Goal: Task Accomplishment & Management: Complete application form

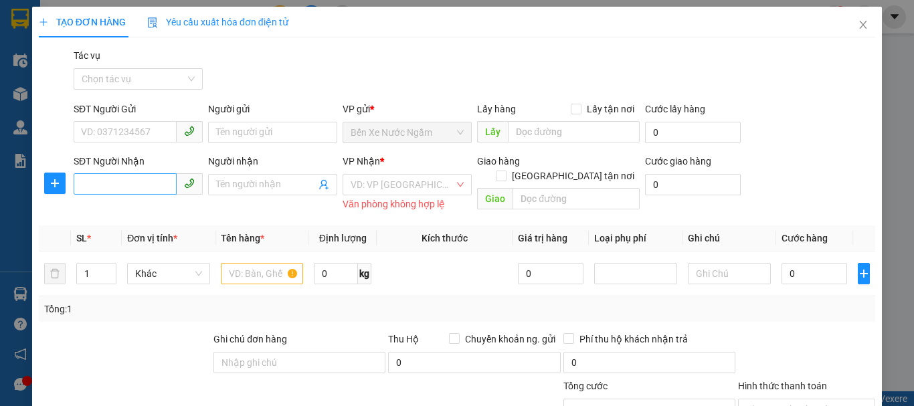
scroll to position [130, 0]
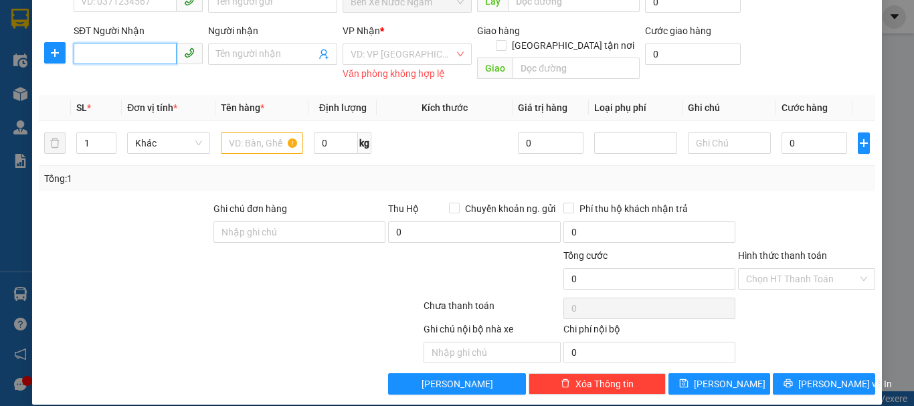
click at [132, 52] on input "SĐT Người Nhận" at bounding box center [125, 53] width 103 height 21
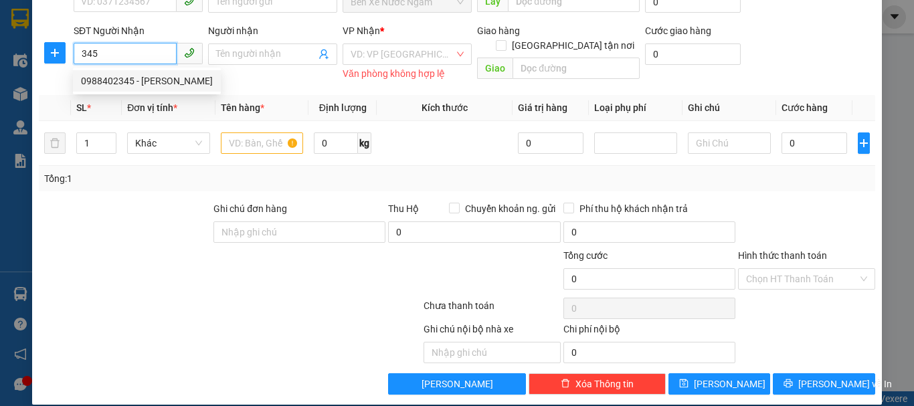
click at [125, 80] on div "0988402345 - [PERSON_NAME]" at bounding box center [147, 81] width 132 height 15
type input "0988402345"
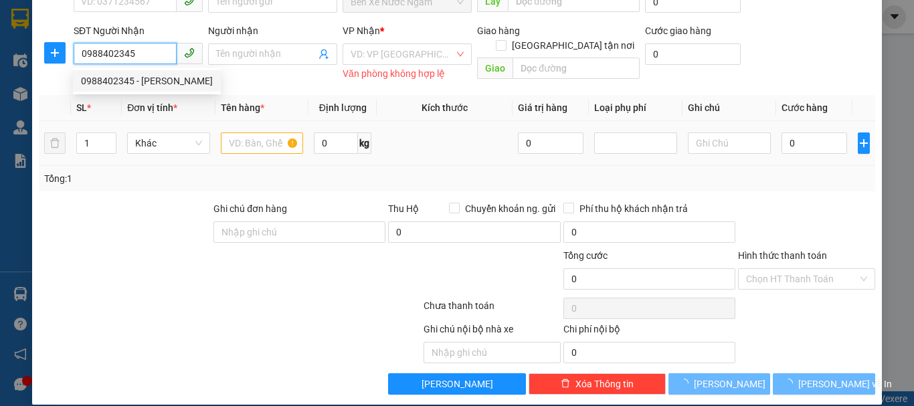
type input "[PERSON_NAME]"
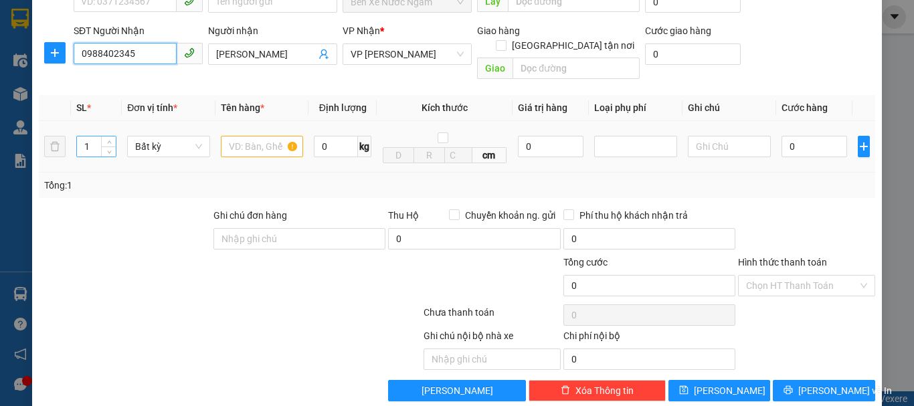
type input "0988402345"
drag, startPoint x: 92, startPoint y: 129, endPoint x: 84, endPoint y: 132, distance: 8.5
click at [84, 137] on input "1" at bounding box center [96, 147] width 39 height 20
type input "80"
click at [250, 137] on input "text" at bounding box center [262, 146] width 83 height 21
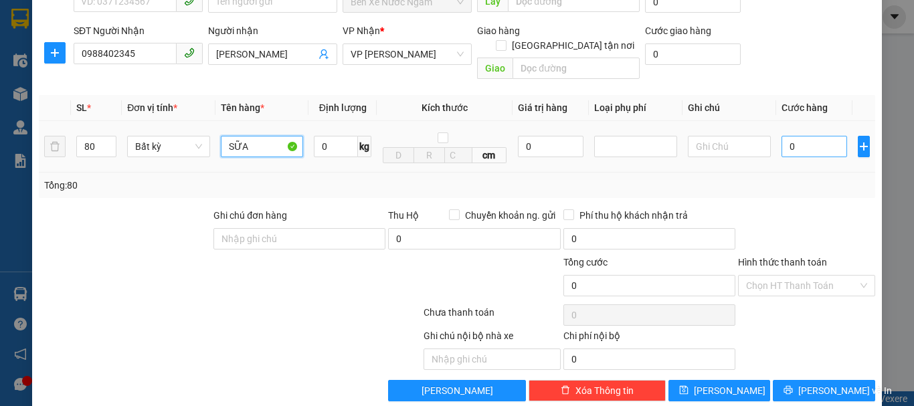
type input "SỮA"
click at [782, 136] on input "0" at bounding box center [815, 146] width 66 height 21
type input "5"
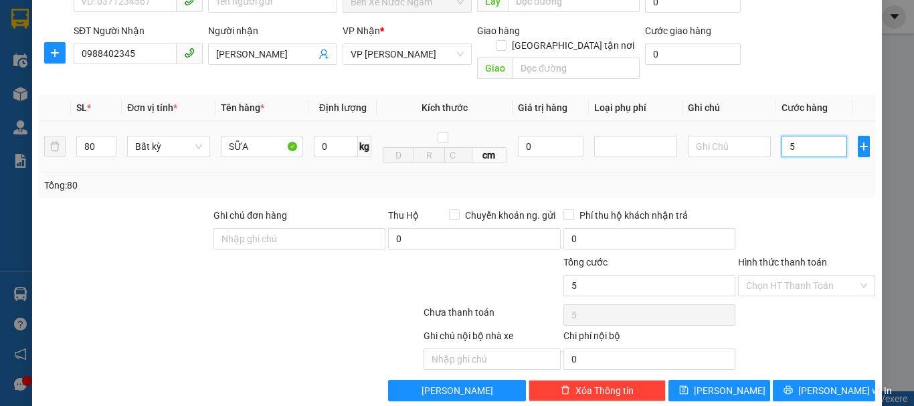
type input "56"
type input "560"
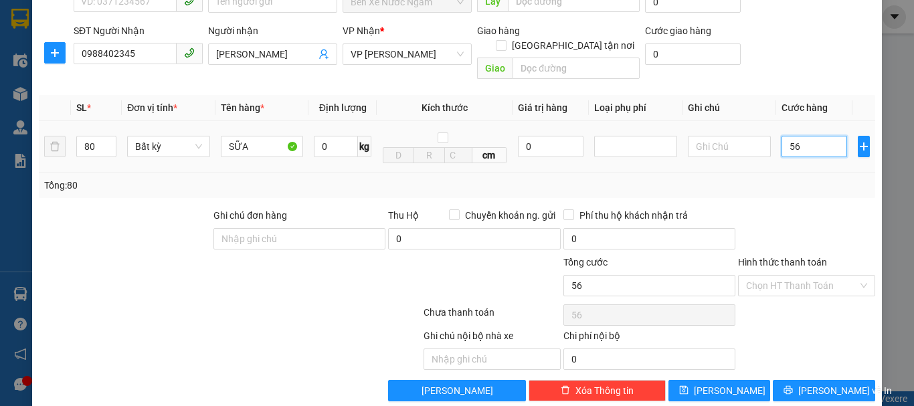
type input "560"
type input "5.600"
type input "56.000"
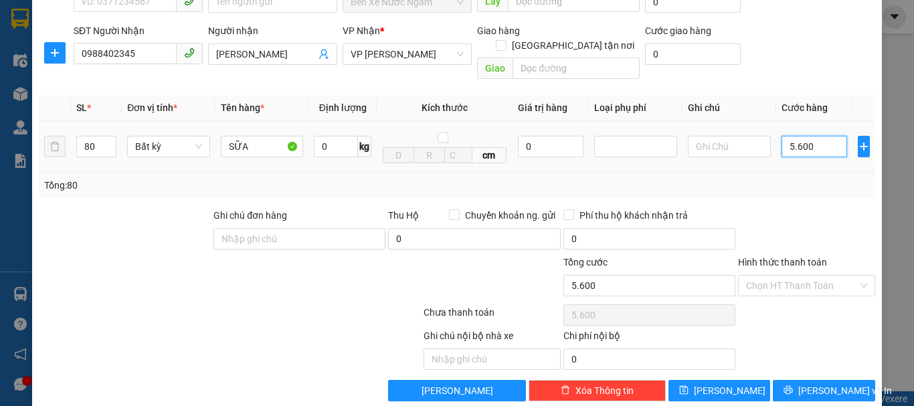
type input "56.000"
type input "560.000"
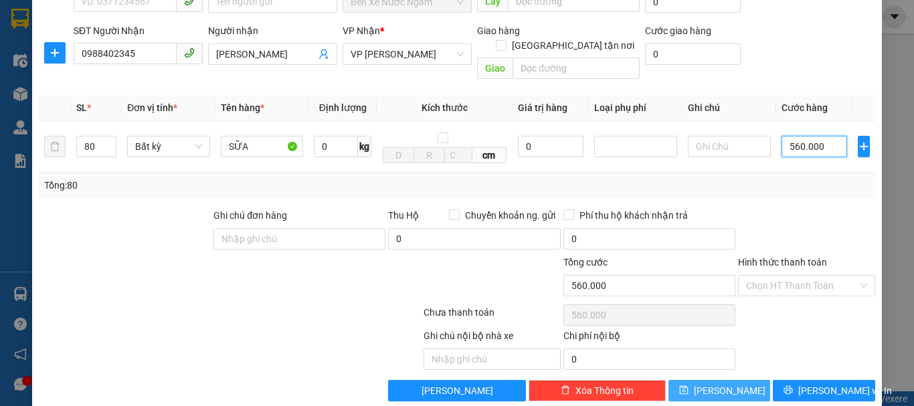
type input "560.000"
click at [718, 383] on span "[PERSON_NAME]" at bounding box center [730, 390] width 72 height 15
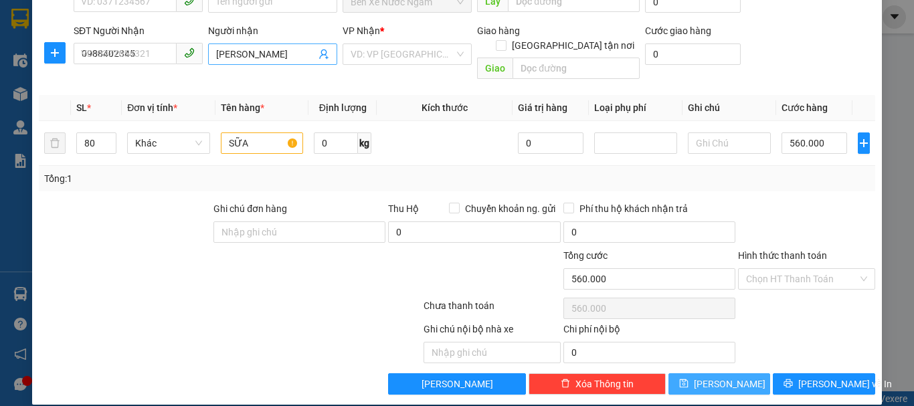
type input "1"
type input "0"
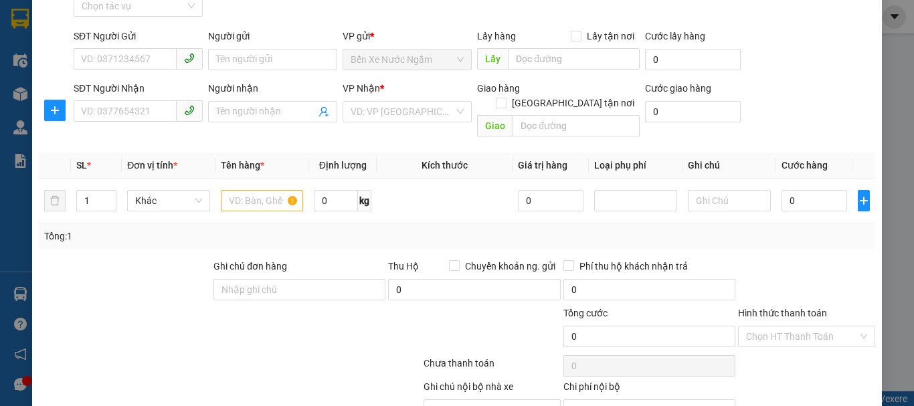
scroll to position [0, 0]
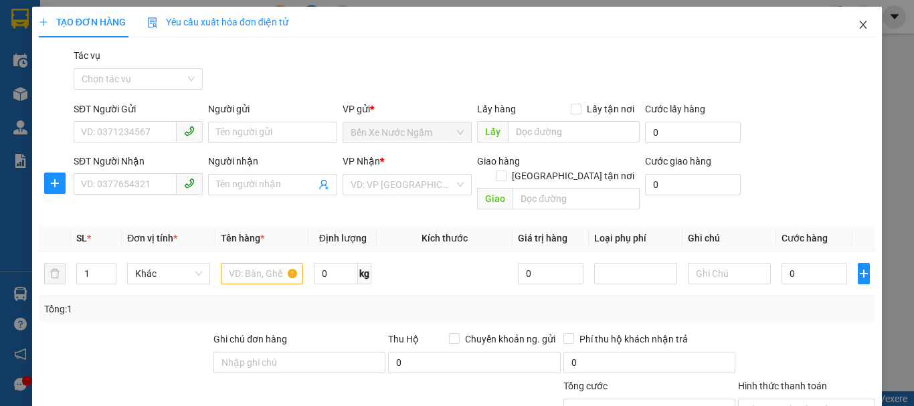
click at [860, 27] on icon "close" at bounding box center [863, 25] width 7 height 8
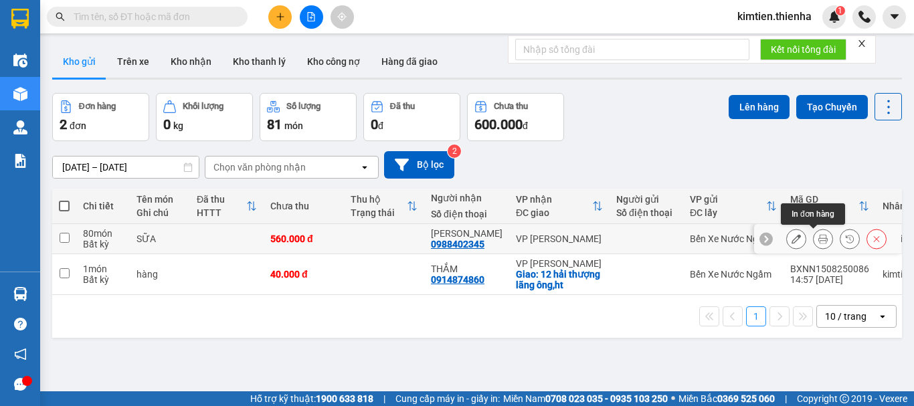
click at [792, 241] on icon at bounding box center [796, 238] width 9 height 9
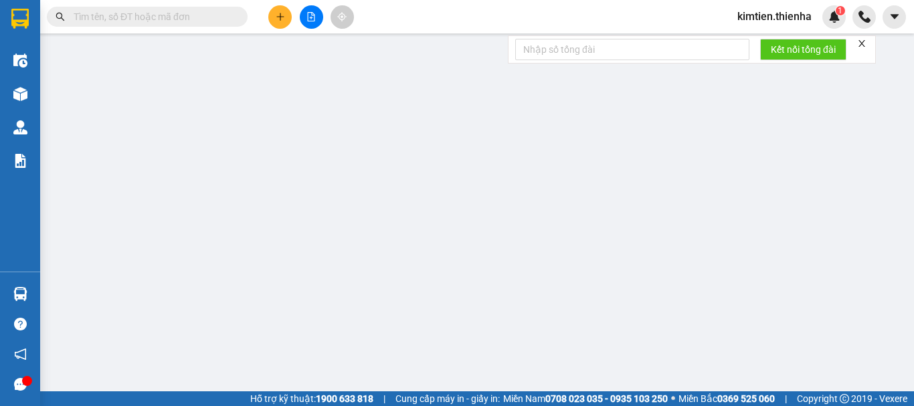
type input "0988402345"
type input "[PERSON_NAME]"
type input "560.000"
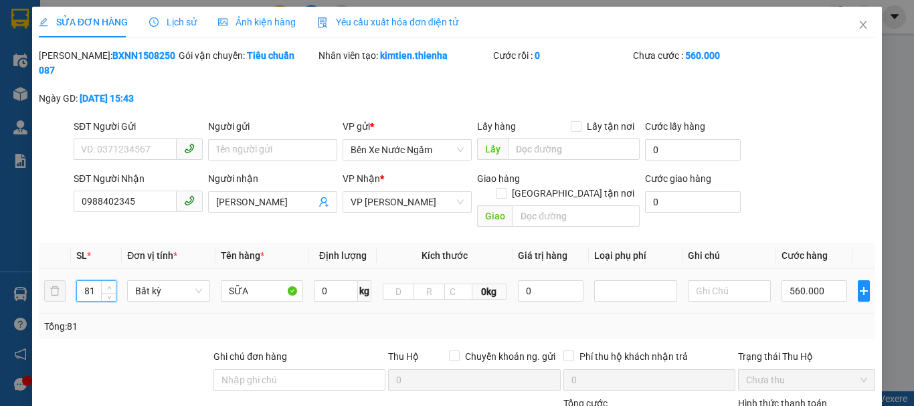
click at [109, 284] on span "up" at bounding box center [109, 288] width 8 height 8
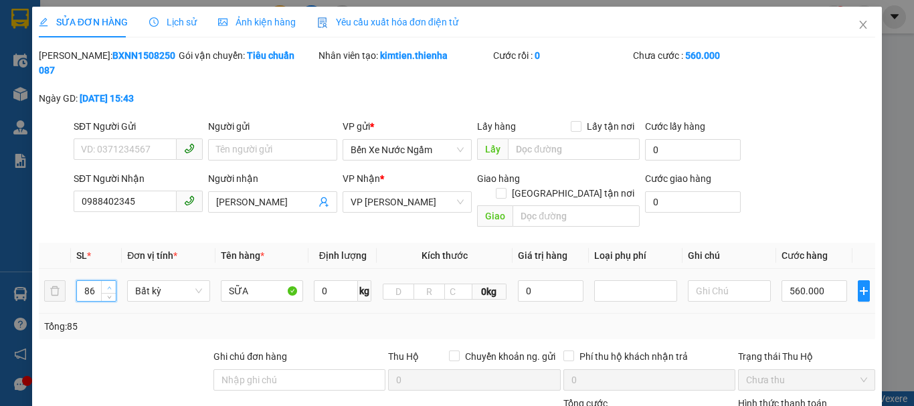
click at [109, 284] on span "up" at bounding box center [109, 288] width 8 height 8
type input "90"
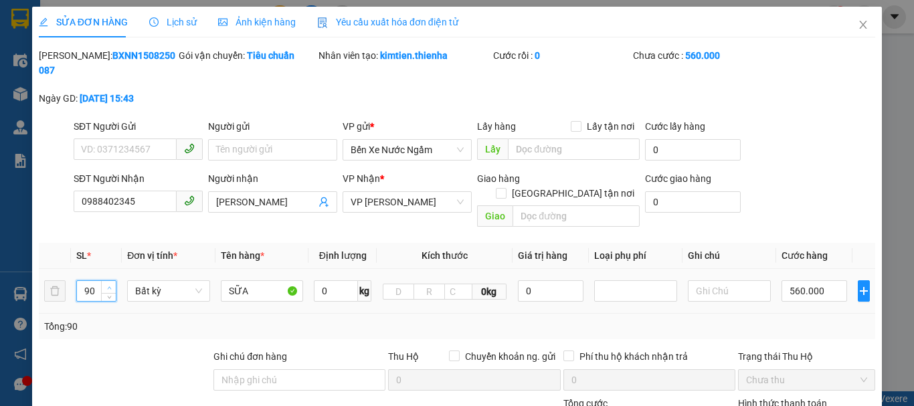
click at [109, 284] on span "up" at bounding box center [109, 288] width 8 height 8
click at [782, 280] on input "560.000" at bounding box center [815, 290] width 66 height 21
type input "6"
type input "63"
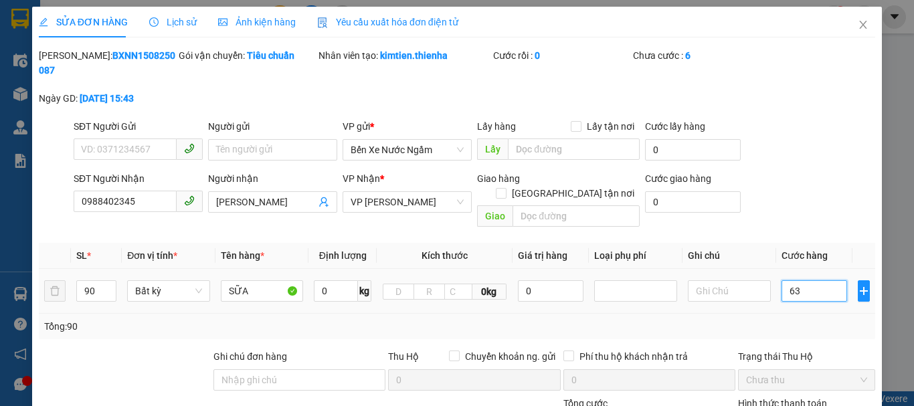
type input "63"
type input "630"
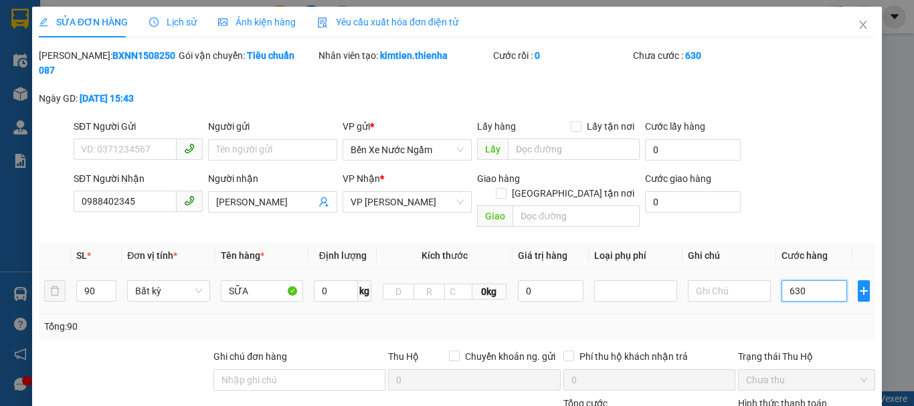
type input "6.300"
type input "63.000"
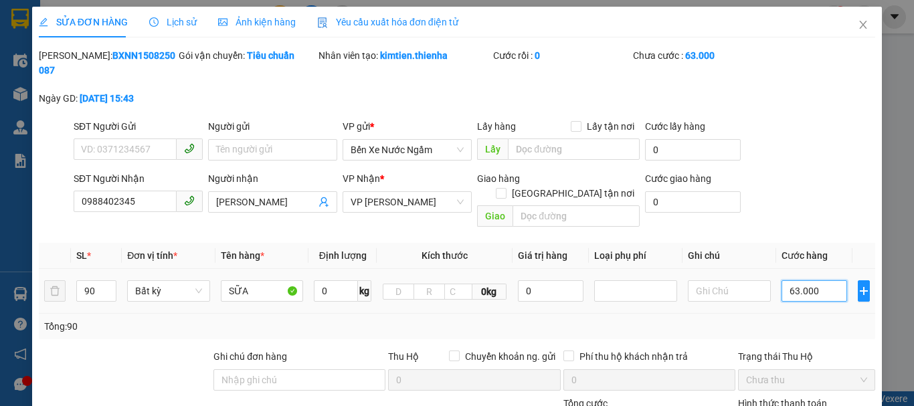
type input "630.000"
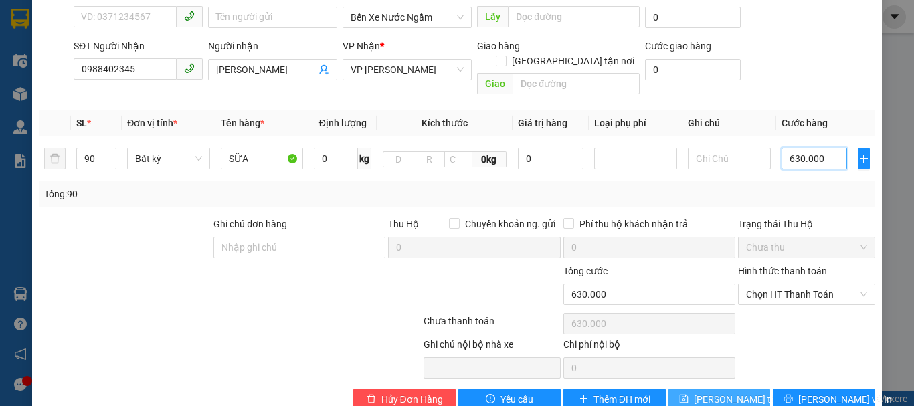
scroll to position [133, 0]
type input "630.000"
click at [708, 391] on span "[PERSON_NAME] thay đổi" at bounding box center [747, 398] width 107 height 15
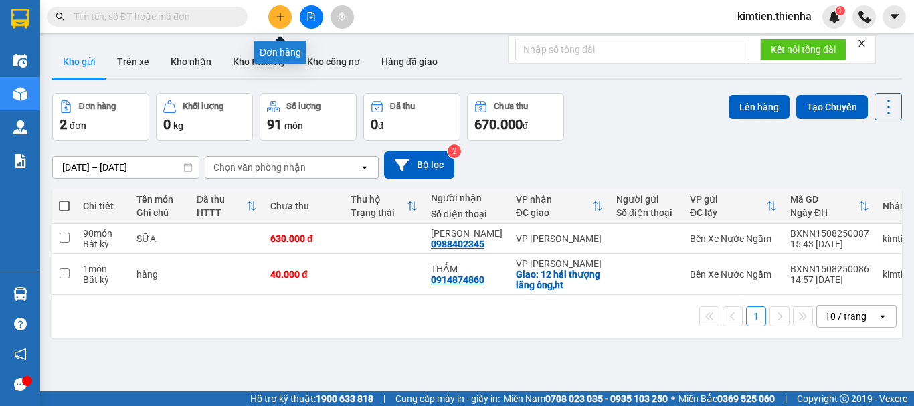
click at [280, 24] on button at bounding box center [279, 16] width 23 height 23
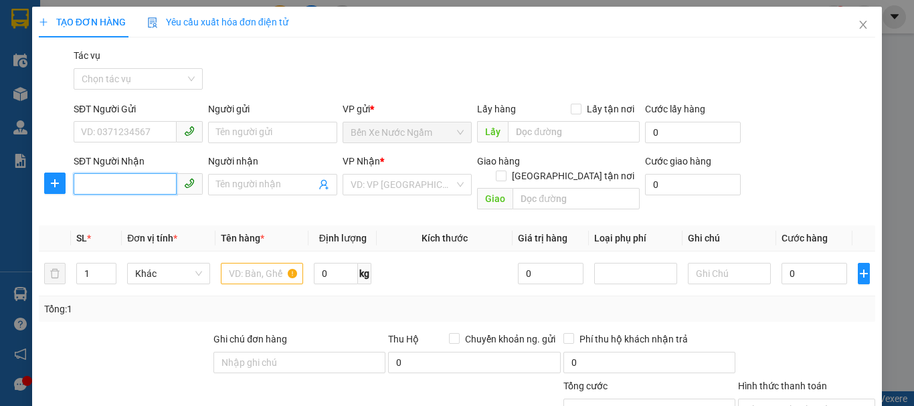
click at [153, 187] on input "SĐT Người Nhận" at bounding box center [125, 183] width 103 height 21
click at [136, 209] on div "0973398536 - EM PHƯƠNG" at bounding box center [140, 211] width 118 height 15
type input "0973398536"
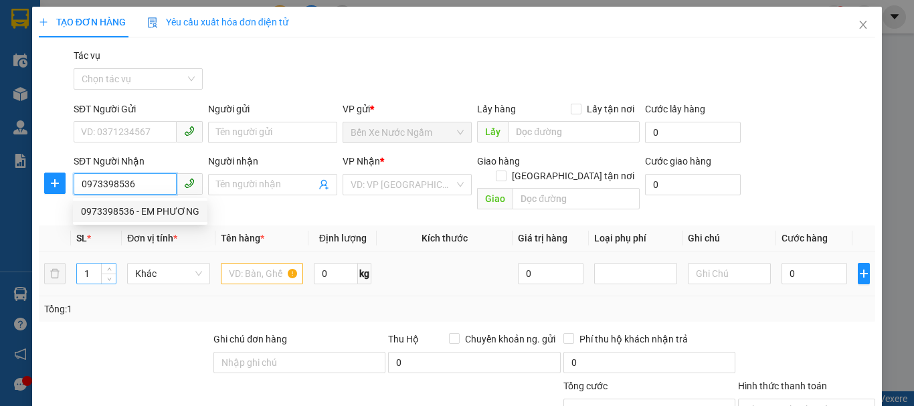
type input "EM PHƯƠNG"
checkbox input "true"
type input "501 [PERSON_NAME]"
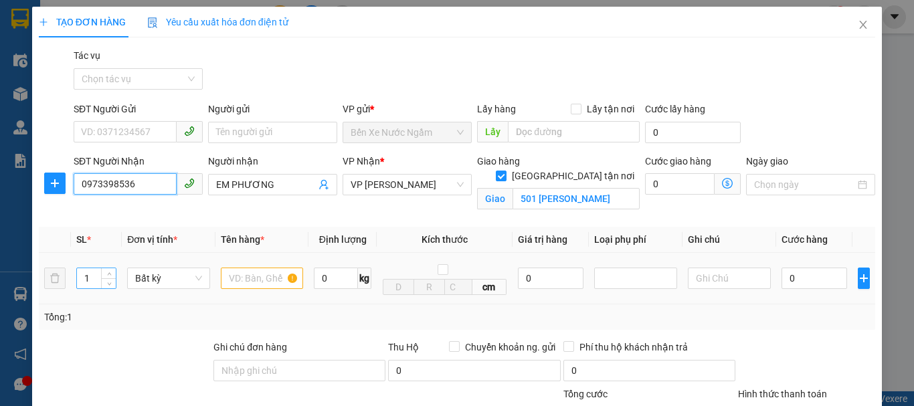
type input "0973398536"
click at [94, 277] on input "1" at bounding box center [96, 278] width 39 height 20
type input "41"
click at [249, 288] on input "text" at bounding box center [262, 278] width 83 height 21
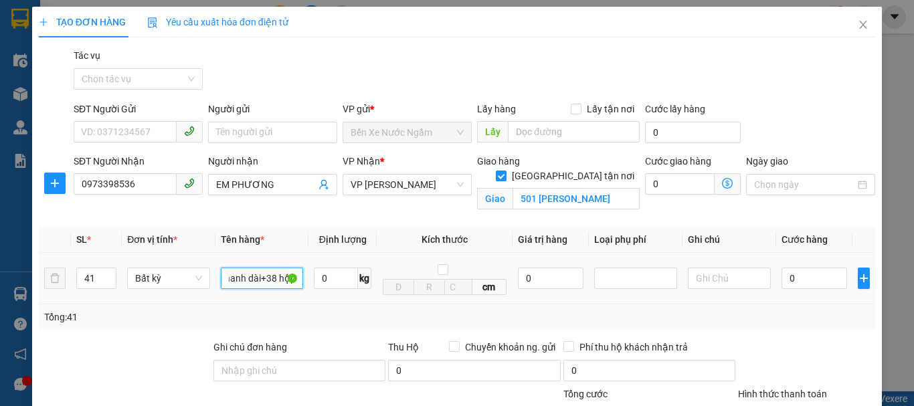
scroll to position [0, 50]
type input "1 cuôn+2 thanh dài+38 hộp"
click at [782, 276] on input "0" at bounding box center [815, 278] width 66 height 21
type input "6"
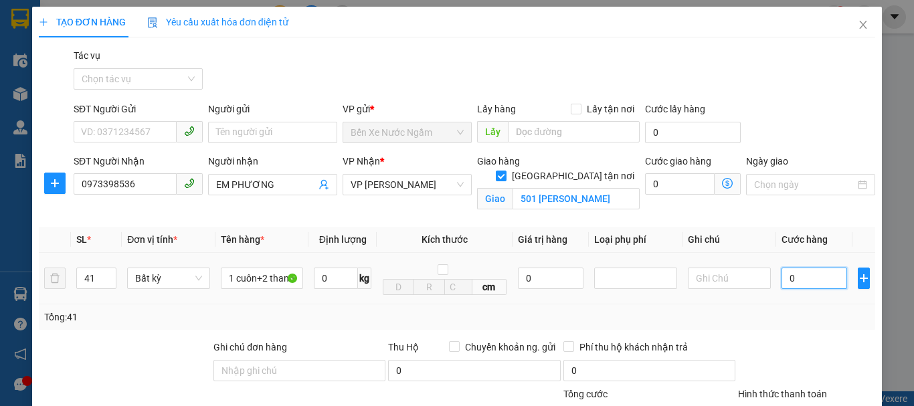
type input "6"
type input "61"
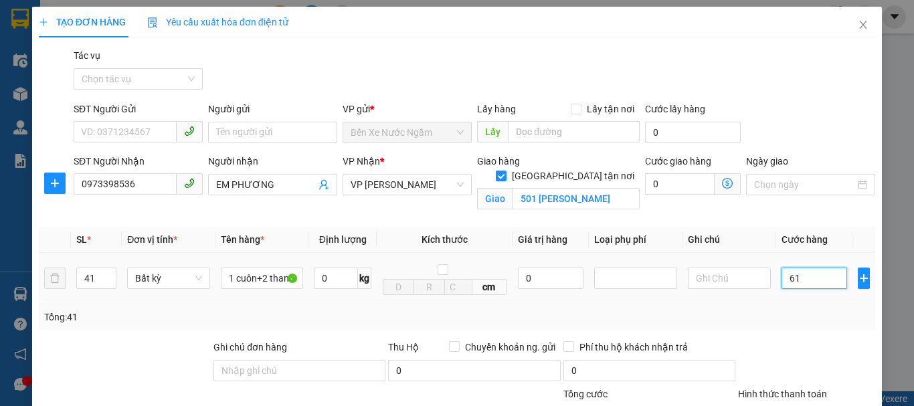
type input "615"
type input "6.150"
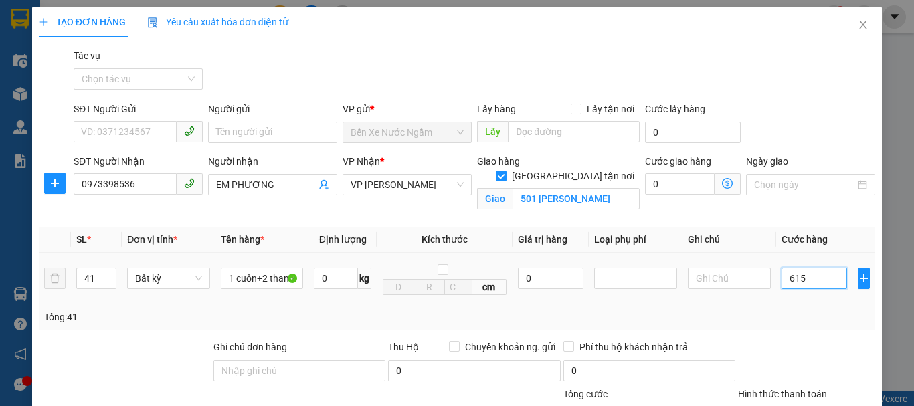
type input "6.150"
type input "61.500"
type input "615.000"
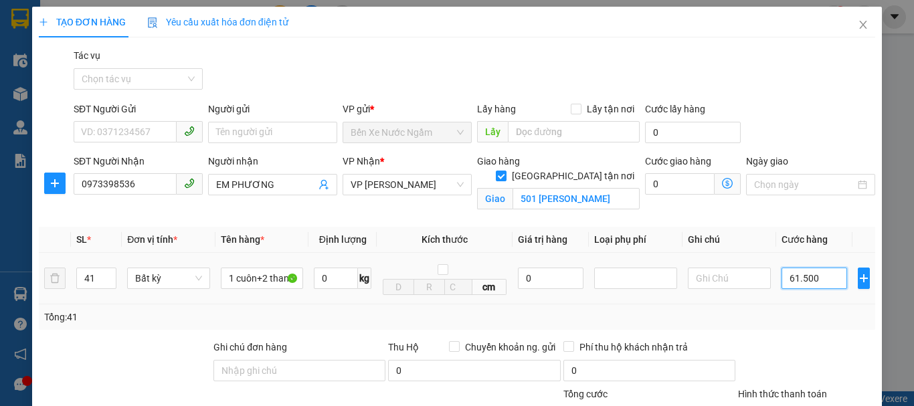
type input "615.000"
type input "6.150.000"
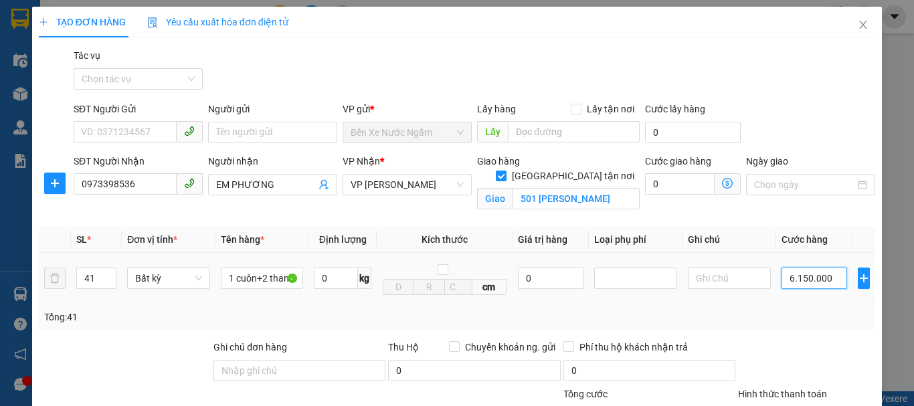
type input "615.000"
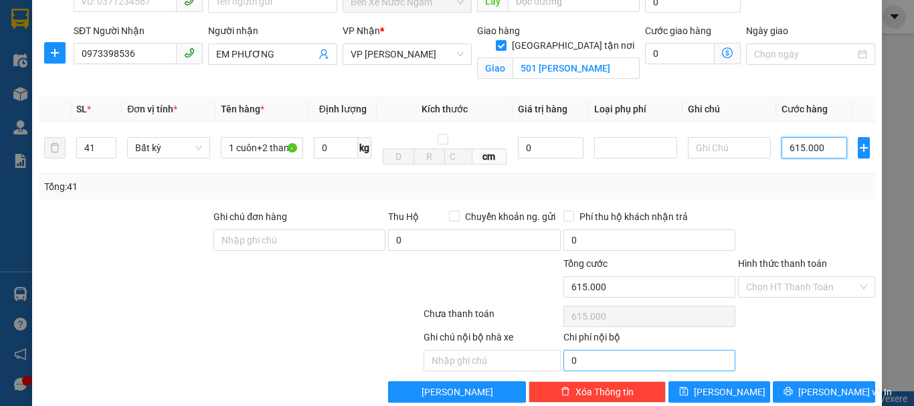
scroll to position [154, 0]
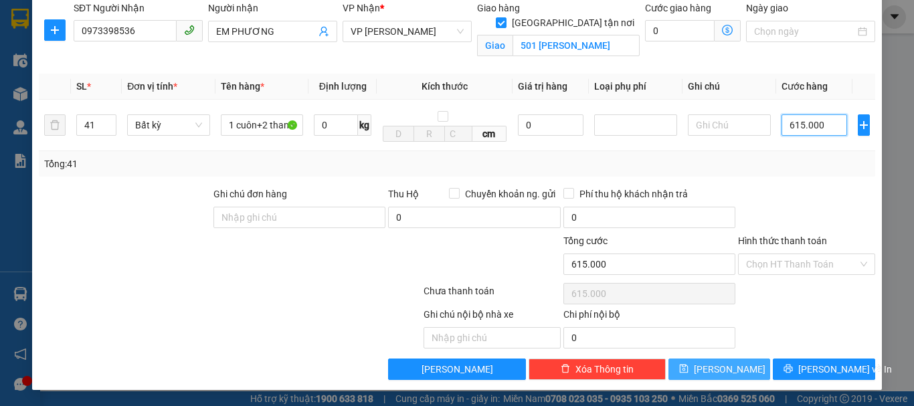
type input "615.000"
click at [689, 365] on icon "save" at bounding box center [683, 368] width 9 height 9
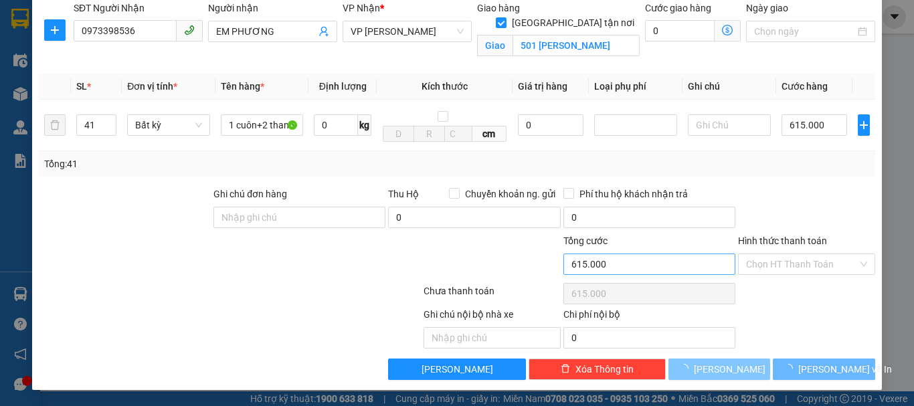
checkbox input "false"
type input "1"
type input "0"
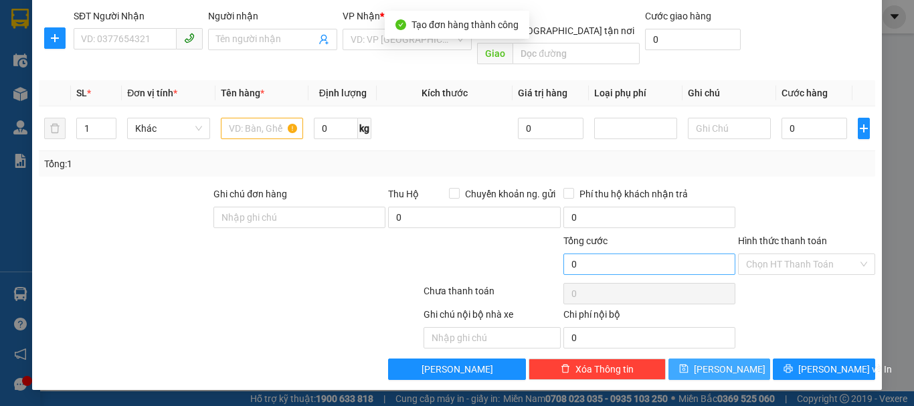
scroll to position [130, 0]
